Goal: Task Accomplishment & Management: Complete application form

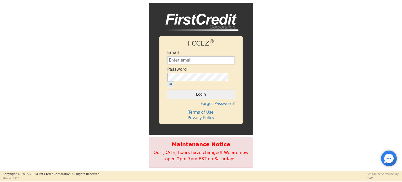
type input "[EMAIL_ADDRESS][DOMAIN_NAME]"
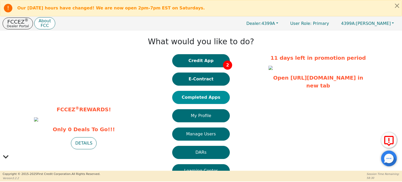
click at [204, 98] on button "Completed Apps" at bounding box center [201, 97] width 58 height 13
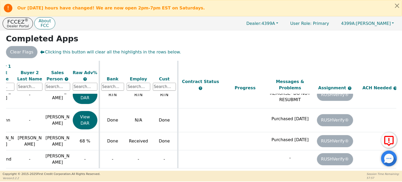
scroll to position [532, 183]
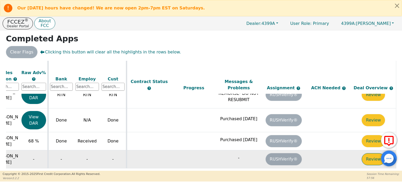
click at [369, 153] on button "Review" at bounding box center [373, 159] width 23 height 12
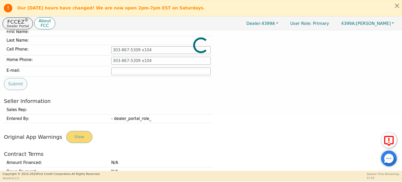
type input "[PHONE_NUMBER]"
type input "[EMAIL_ADDRESS][DOMAIN_NAME]"
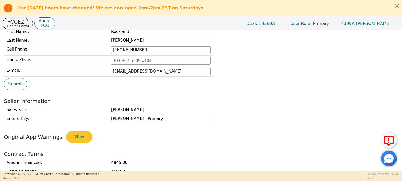
click at [252, 45] on div "Buyer 1 First Name: [PERSON_NAME] Last Name: [PERSON_NAME] Cell Phone: [PHONE_N…" at bounding box center [201, 48] width 398 height 58
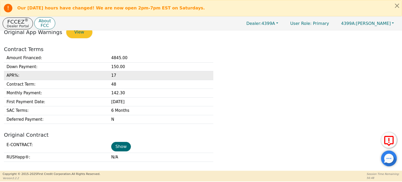
scroll to position [265, 0]
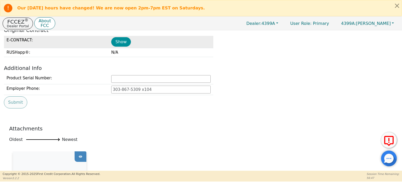
click at [113, 44] on button "Show" at bounding box center [121, 41] width 20 height 9
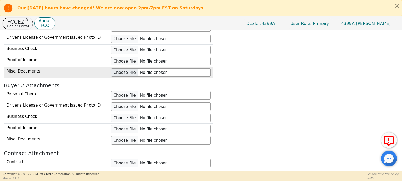
scroll to position [486, 0]
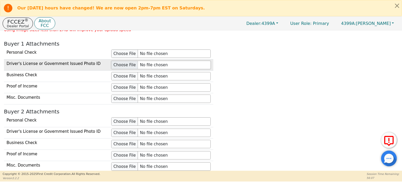
click at [130, 65] on input "file" at bounding box center [160, 65] width 99 height 8
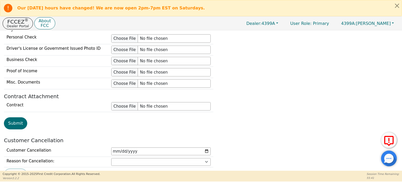
scroll to position [622, 0]
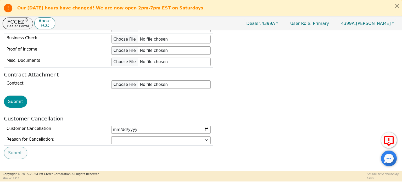
click at [13, 97] on button "Submit" at bounding box center [15, 102] width 23 height 12
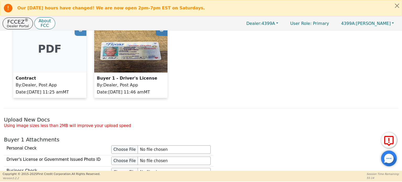
scroll to position [355, 0]
